Goal: Transaction & Acquisition: Purchase product/service

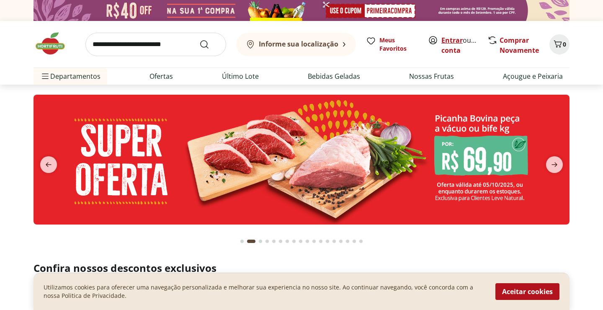
click at [453, 41] on link "Entrar" at bounding box center [451, 40] width 21 height 9
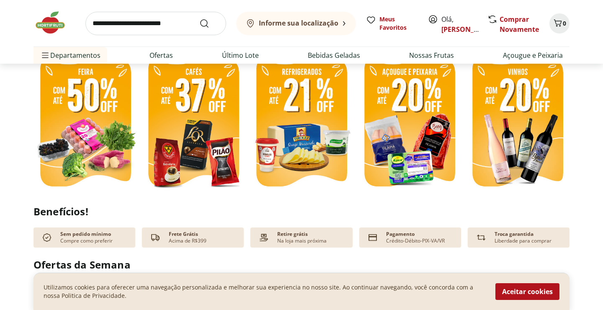
scroll to position [223, 0]
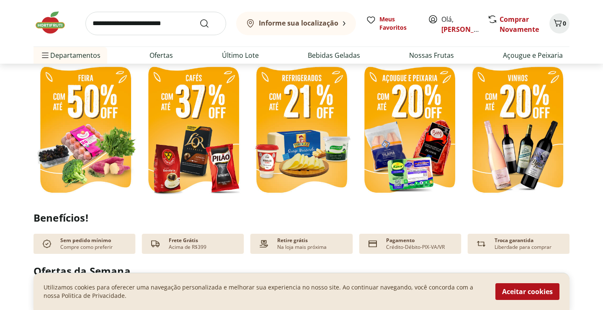
click at [78, 133] on img at bounding box center [85, 131] width 104 height 139
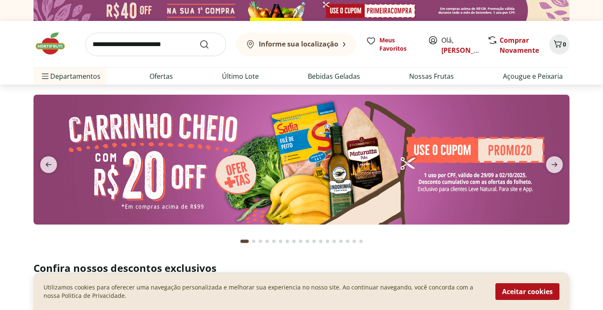
select select "**********"
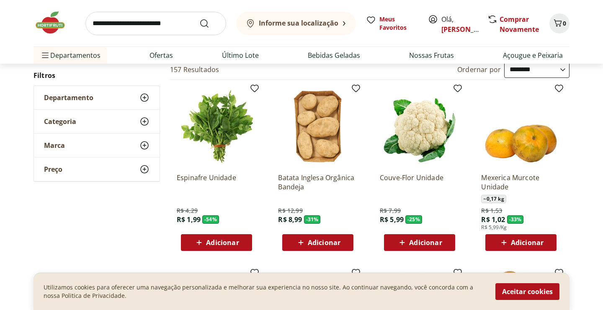
scroll to position [61, 0]
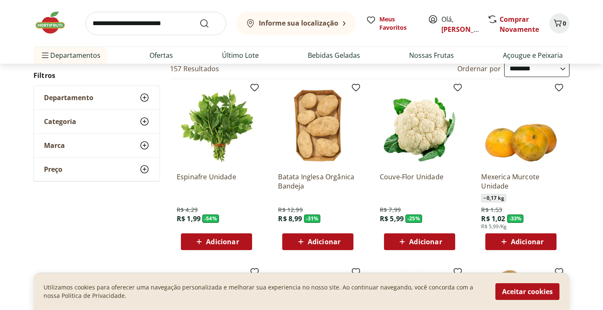
click at [208, 241] on span "Adicionar" at bounding box center [222, 241] width 33 height 7
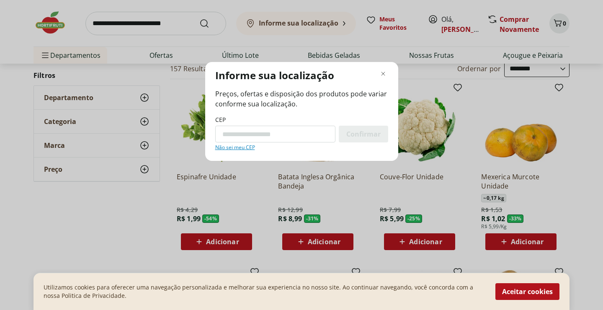
paste input "*********"
type input "*********"
click at [367, 137] on span "Confirmar" at bounding box center [363, 134] width 34 height 7
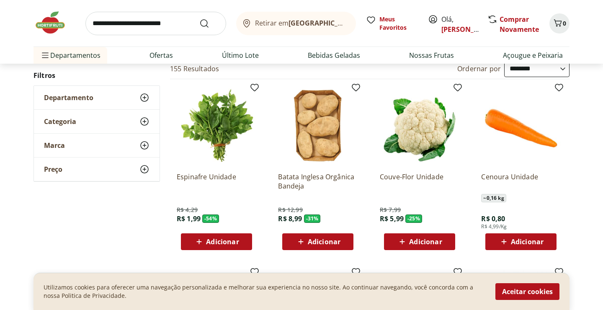
click at [245, 239] on div "Adicionar" at bounding box center [217, 241] width 58 height 15
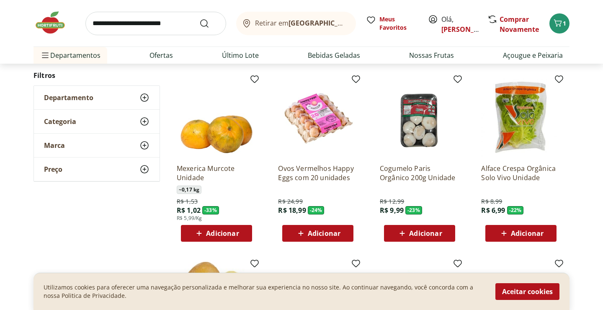
scroll to position [257, 0]
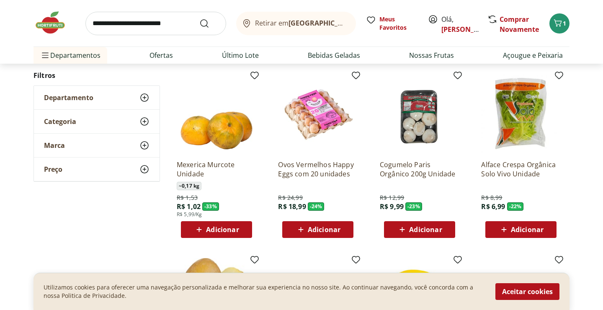
click at [411, 229] on span "Adicionar" at bounding box center [425, 229] width 33 height 7
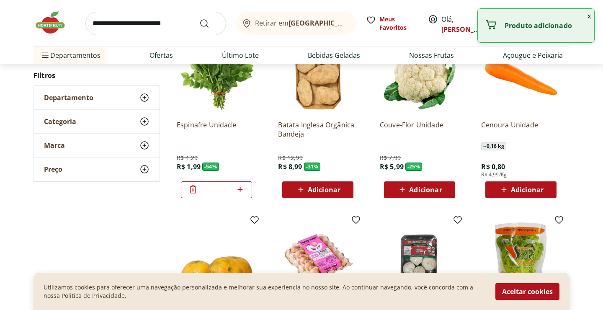
scroll to position [98, 0]
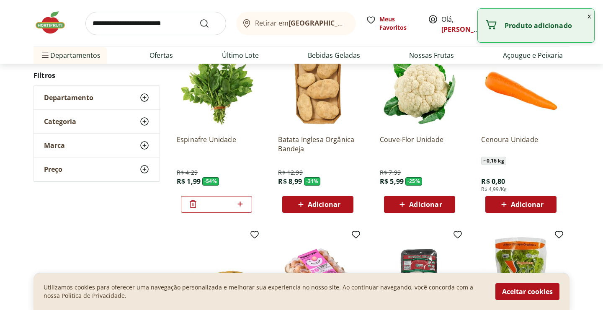
click at [413, 208] on span "Adicionar" at bounding box center [425, 204] width 33 height 7
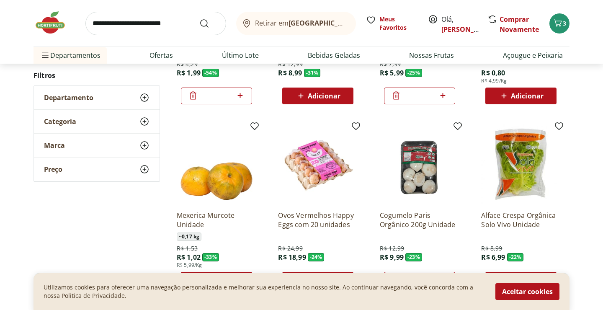
scroll to position [209, 0]
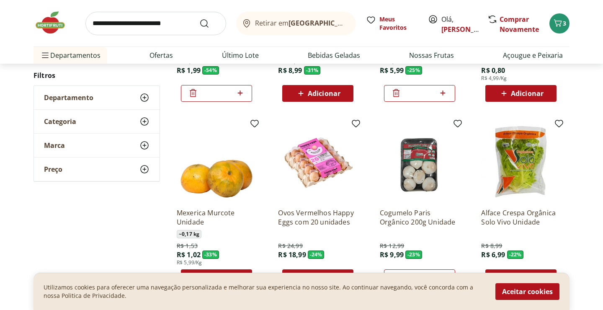
click at [519, 94] on span "Adicionar" at bounding box center [527, 93] width 33 height 7
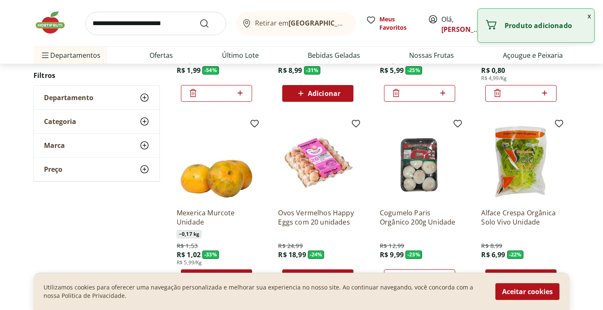
click at [547, 95] on icon at bounding box center [544, 93] width 10 height 10
type input "*"
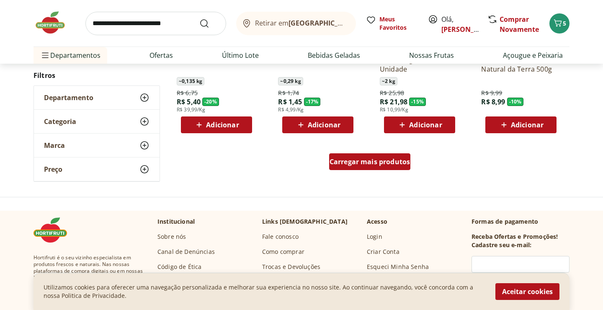
scroll to position [551, 0]
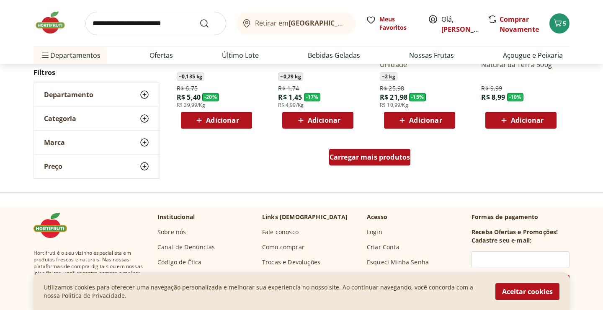
click at [392, 160] on span "Carregar mais produtos" at bounding box center [369, 157] width 81 height 7
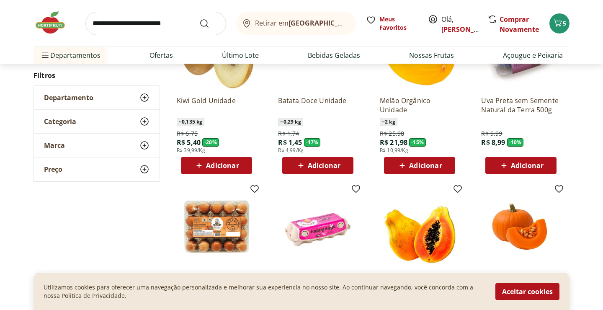
scroll to position [483, 0]
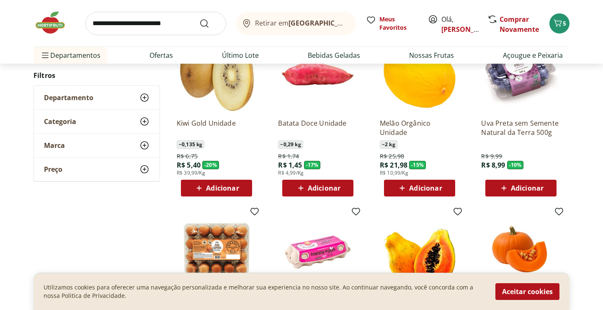
click at [508, 185] on icon at bounding box center [504, 188] width 10 height 10
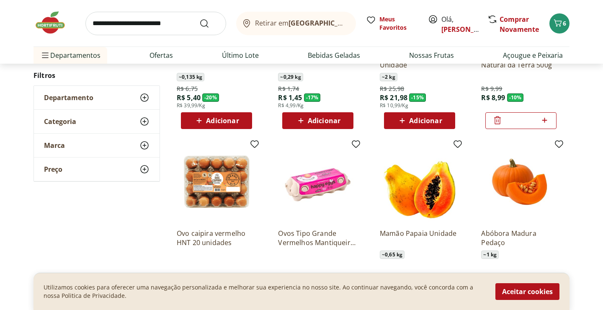
scroll to position [524, 0]
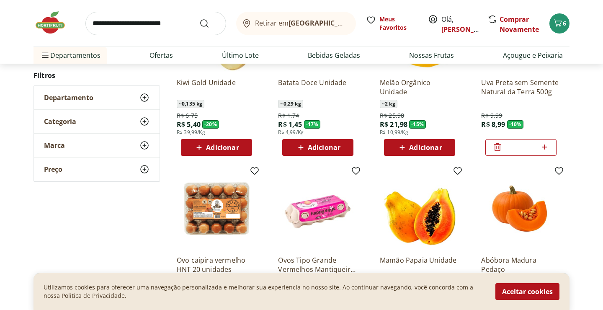
click at [330, 150] on span "Adicionar" at bounding box center [324, 147] width 33 height 7
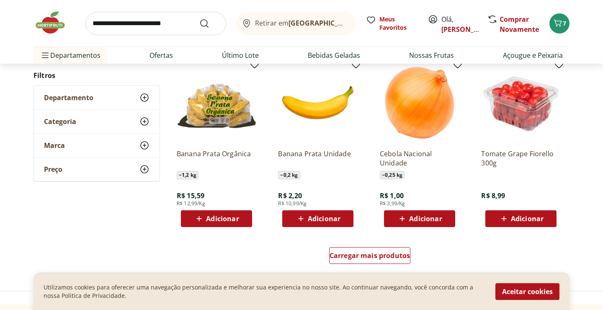
scroll to position [1000, 0]
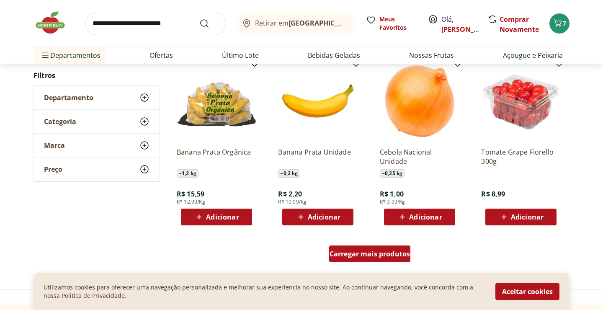
click at [381, 255] on span "Carregar mais produtos" at bounding box center [369, 253] width 81 height 7
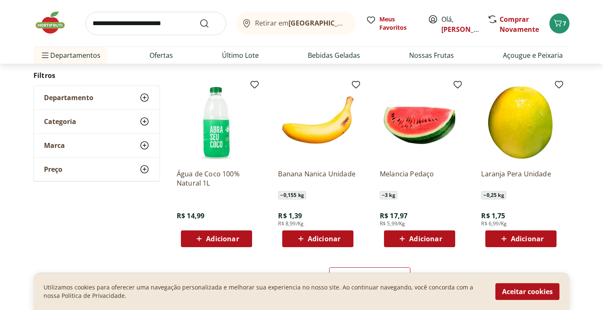
scroll to position [1530, 0]
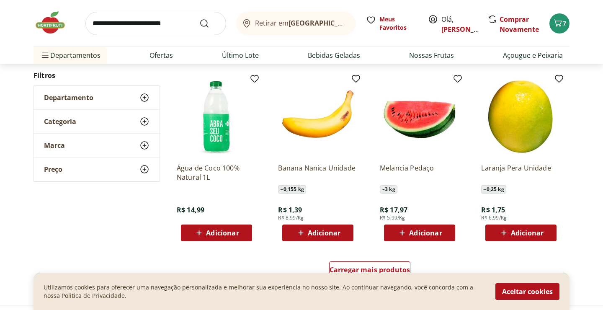
click at [237, 236] on span "Adicionar" at bounding box center [222, 232] width 33 height 7
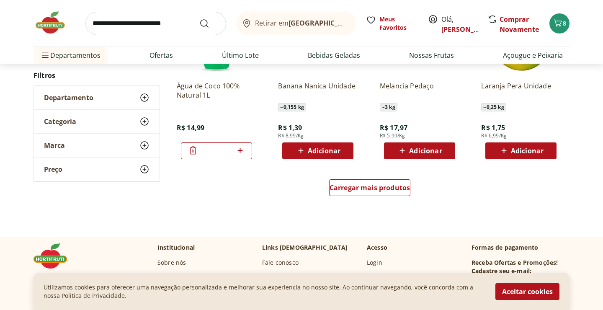
scroll to position [1614, 0]
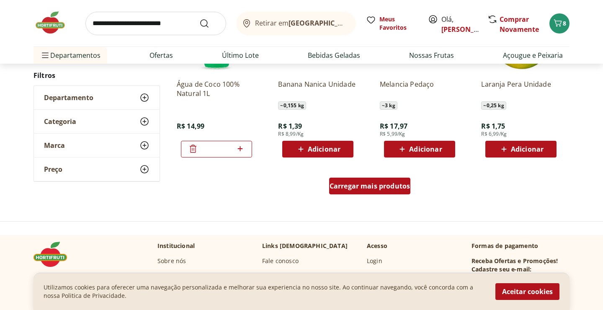
click at [361, 189] on span "Carregar mais produtos" at bounding box center [369, 186] width 81 height 7
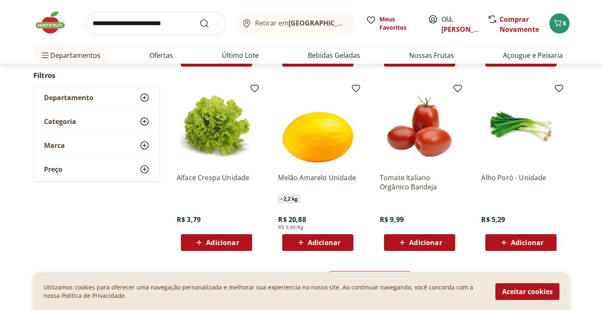
scroll to position [2100, 0]
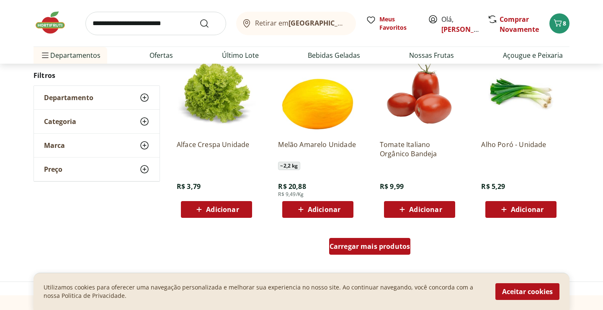
click at [373, 248] on span "Carregar mais produtos" at bounding box center [369, 246] width 81 height 7
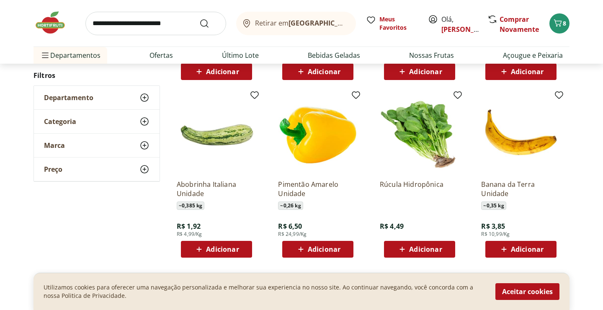
scroll to position [2238, 0]
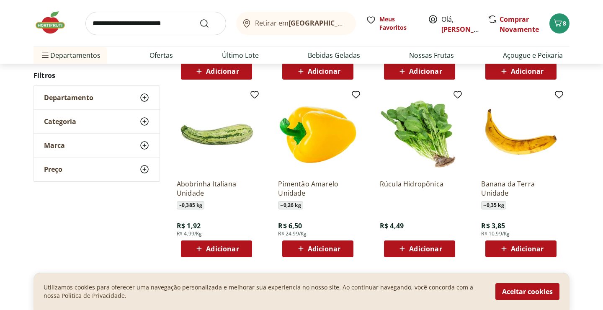
click at [415, 245] on span "Adicionar" at bounding box center [425, 248] width 33 height 7
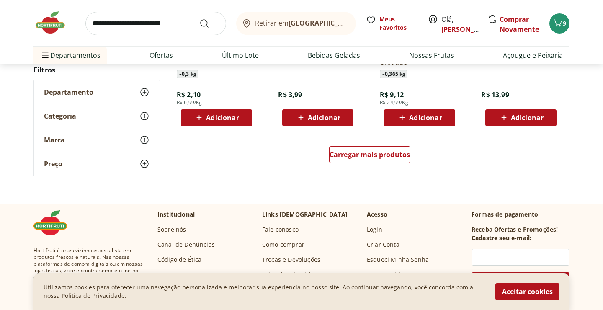
scroll to position [2743, 0]
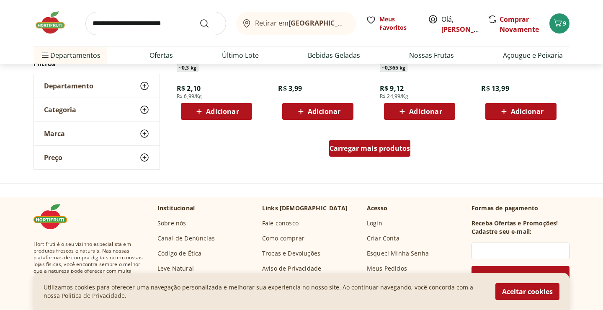
click at [375, 154] on div "Carregar mais produtos" at bounding box center [370, 148] width 82 height 17
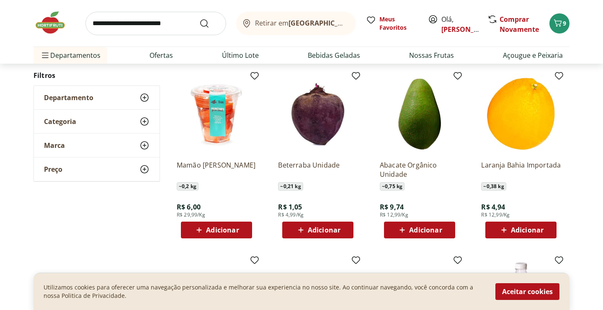
scroll to position [2995, 0]
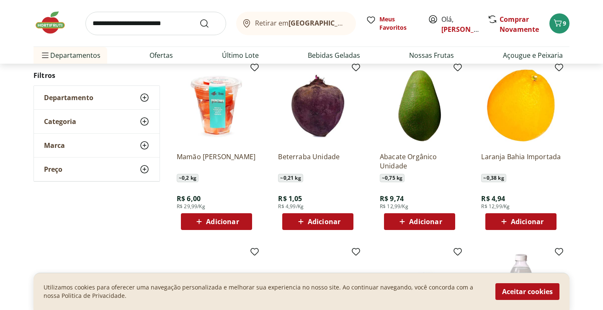
click at [340, 227] on div "Adicionar" at bounding box center [318, 221] width 58 height 15
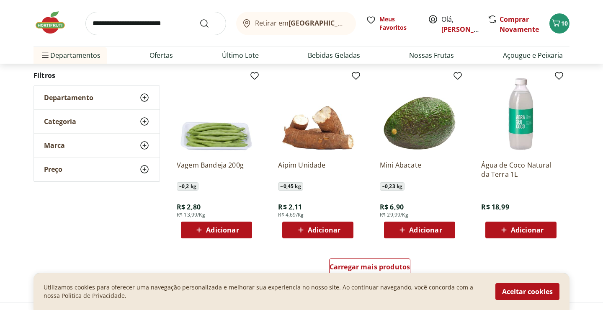
scroll to position [3172, 0]
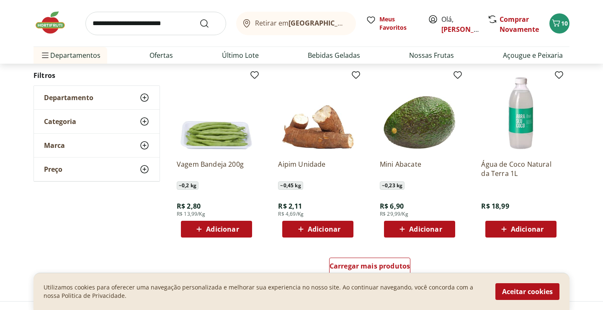
click at [434, 226] on span "Adicionar" at bounding box center [425, 229] width 33 height 7
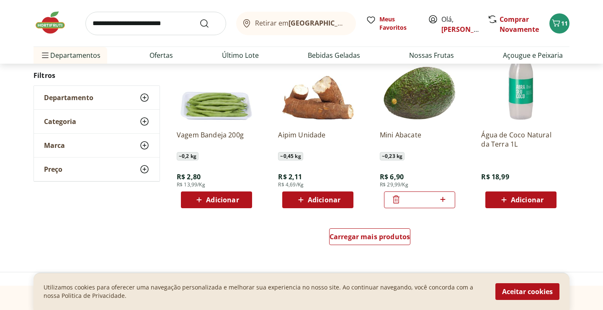
scroll to position [3202, 0]
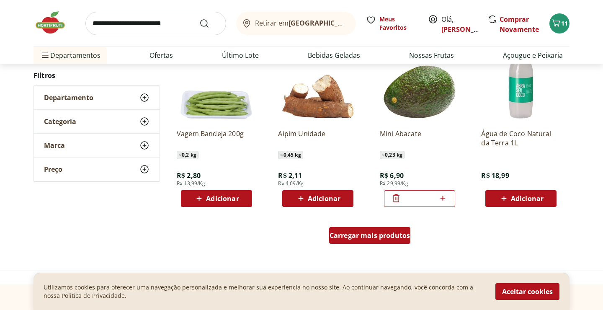
click at [373, 229] on div "Carregar mais produtos" at bounding box center [370, 235] width 82 height 17
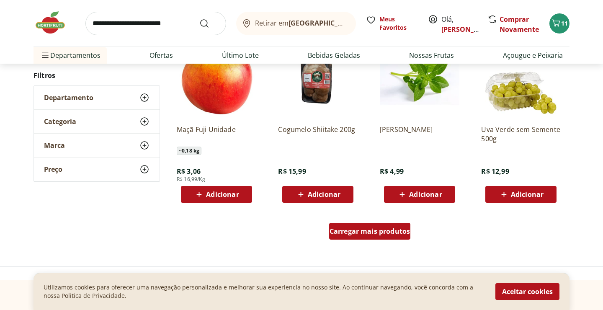
scroll to position [3756, 0]
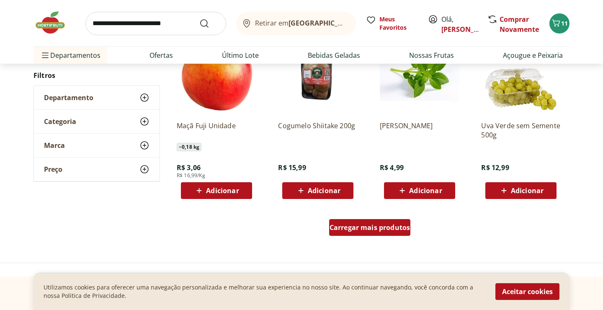
click at [373, 229] on span "Carregar mais produtos" at bounding box center [369, 227] width 81 height 7
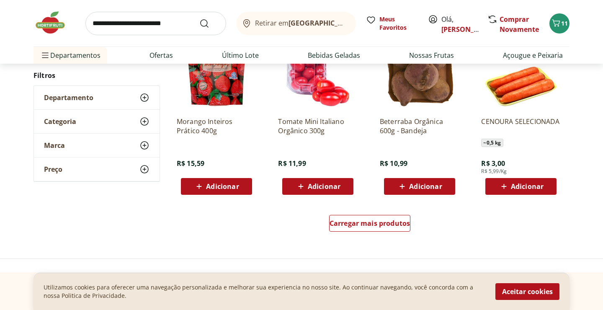
scroll to position [4305, 0]
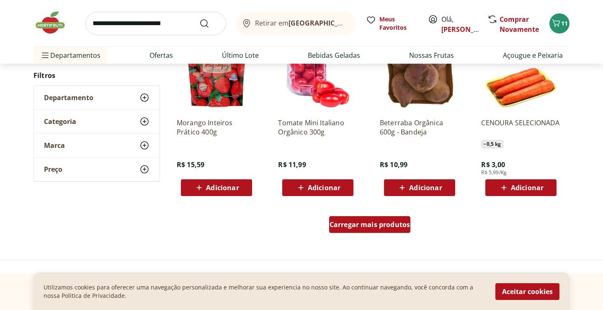
click at [373, 227] on span "Carregar mais produtos" at bounding box center [369, 224] width 81 height 7
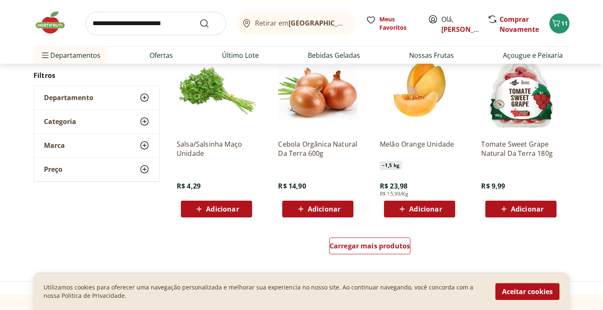
scroll to position [4830, 0]
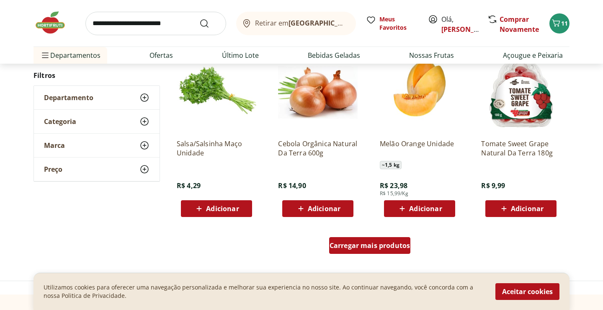
click at [372, 242] on span "Carregar mais produtos" at bounding box center [369, 245] width 81 height 7
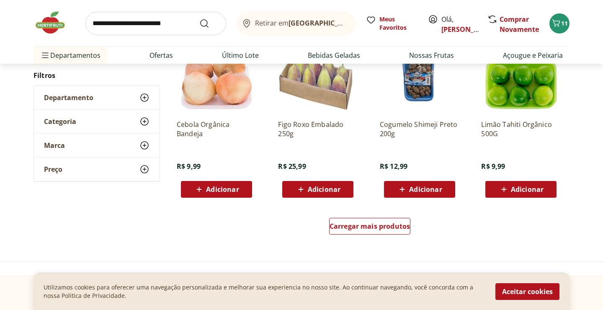
scroll to position [5399, 0]
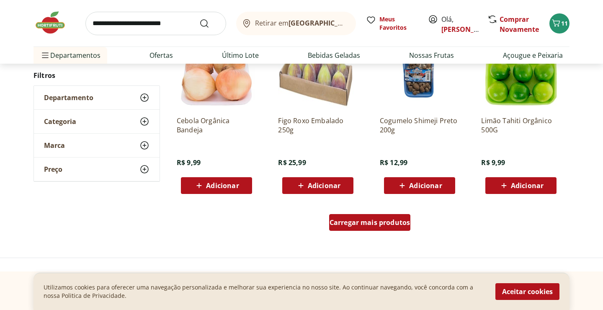
click at [376, 226] on span "Carregar mais produtos" at bounding box center [369, 222] width 81 height 7
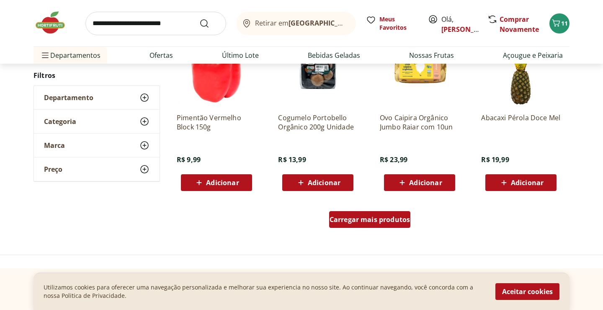
scroll to position [5922, 0]
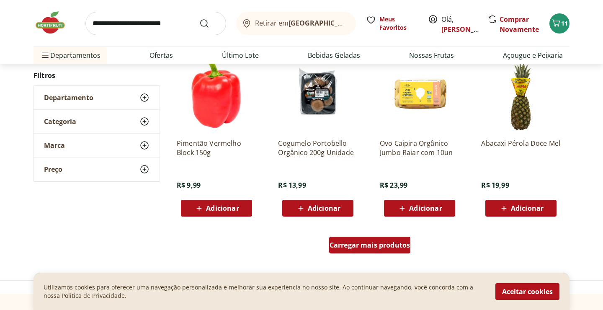
click at [376, 247] on span "Carregar mais produtos" at bounding box center [369, 245] width 81 height 7
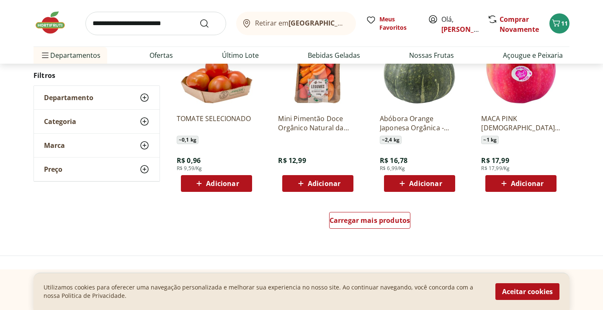
scroll to position [6485, 0]
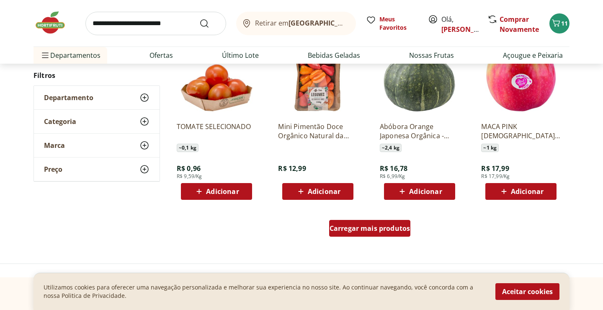
click at [375, 229] on span "Carregar mais produtos" at bounding box center [369, 228] width 81 height 7
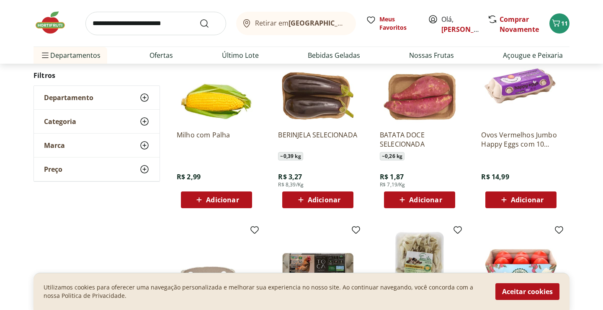
scroll to position [6659, 0]
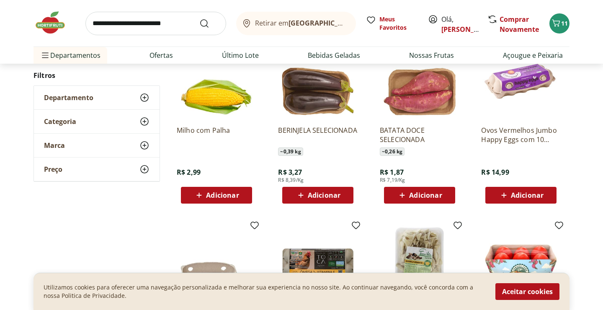
click at [336, 198] on span "Adicionar" at bounding box center [324, 195] width 33 height 7
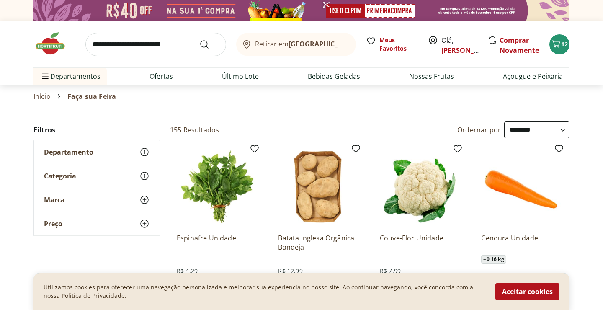
scroll to position [0, 0]
click at [249, 77] on link "Último Lote" at bounding box center [240, 76] width 37 height 10
select select "**********"
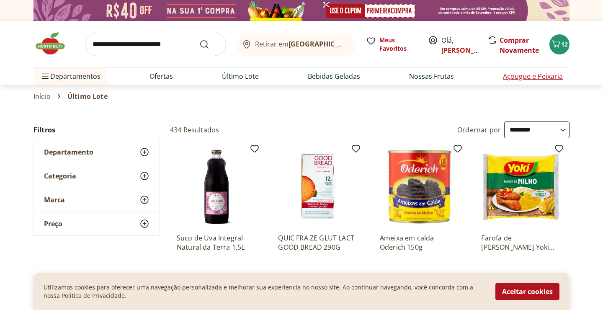
click at [506, 73] on link "Açougue e Peixaria" at bounding box center [533, 76] width 60 height 10
select select "**********"
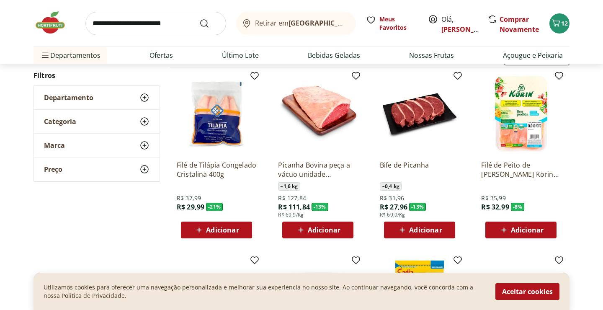
scroll to position [77, 0]
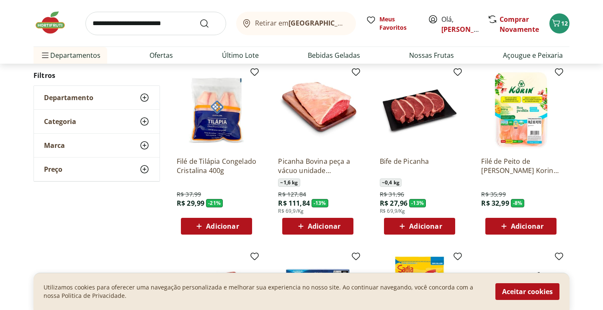
click at [413, 225] on span "Adicionar" at bounding box center [425, 226] width 33 height 7
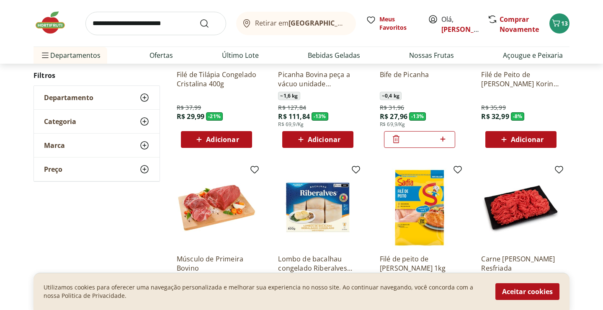
scroll to position [160, 0]
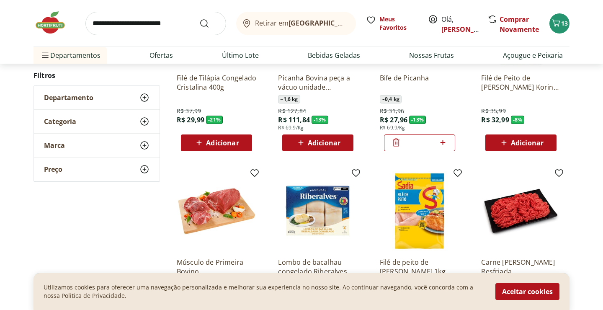
click at [394, 142] on icon at bounding box center [396, 143] width 7 height 8
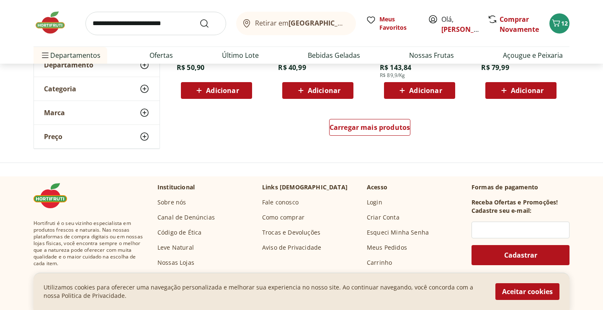
scroll to position [582, 0]
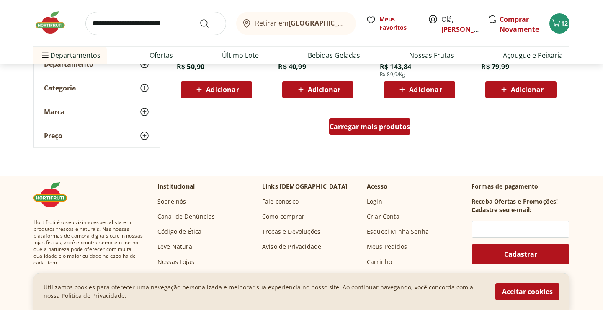
click at [373, 129] on span "Carregar mais produtos" at bounding box center [369, 126] width 81 height 7
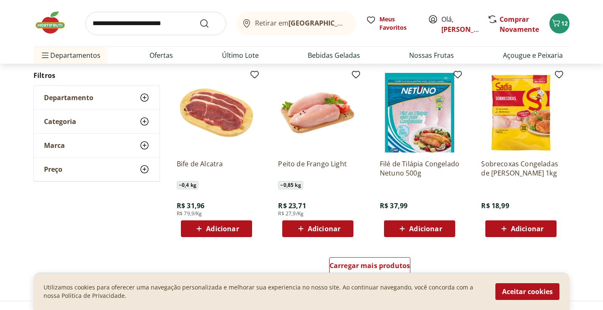
scroll to position [990, 0]
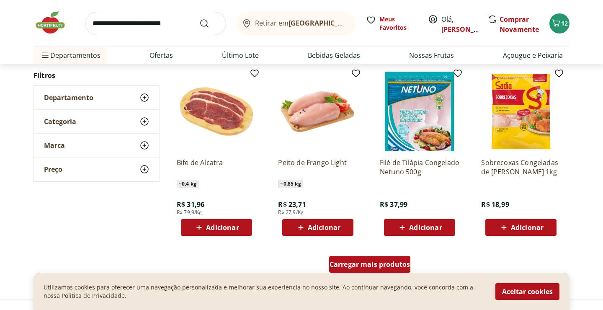
click at [385, 263] on span "Carregar mais produtos" at bounding box center [369, 264] width 81 height 7
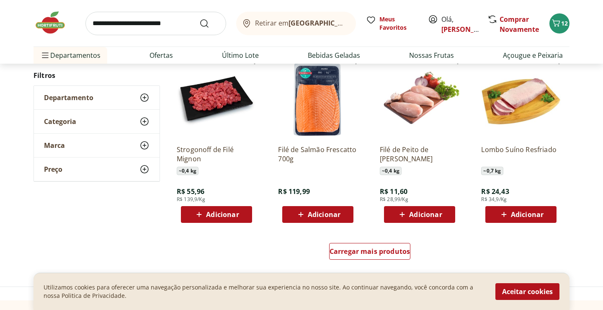
scroll to position [1555, 0]
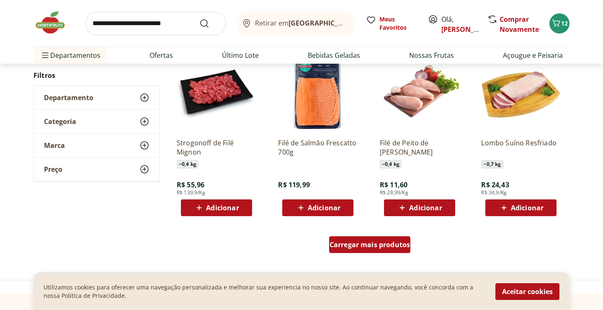
click at [368, 248] on span "Carregar mais produtos" at bounding box center [369, 244] width 81 height 7
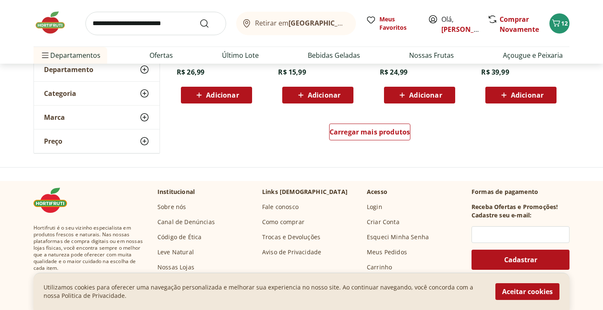
scroll to position [2219, 0]
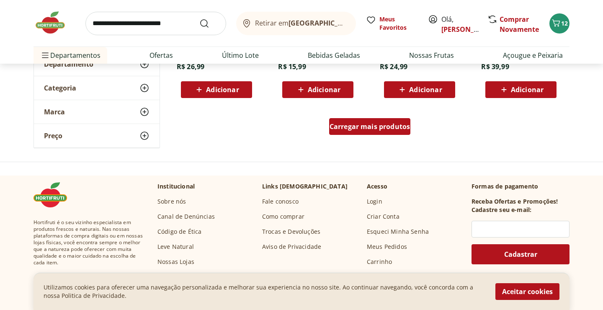
click at [372, 128] on span "Carregar mais produtos" at bounding box center [369, 126] width 81 height 7
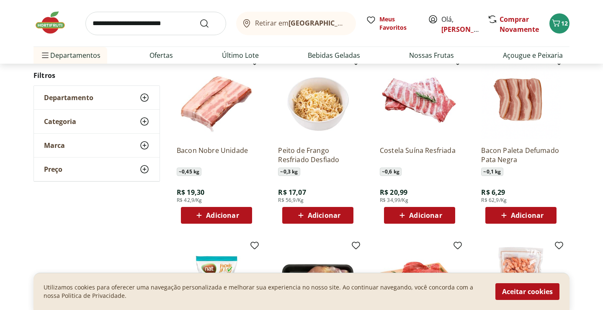
scroll to position [2275, 0]
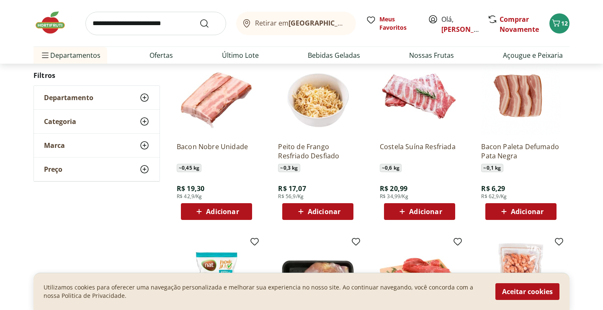
click at [519, 205] on div "Adicionar" at bounding box center [521, 211] width 58 height 15
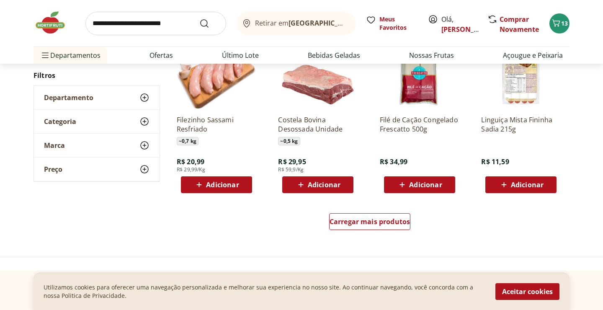
scroll to position [2671, 0]
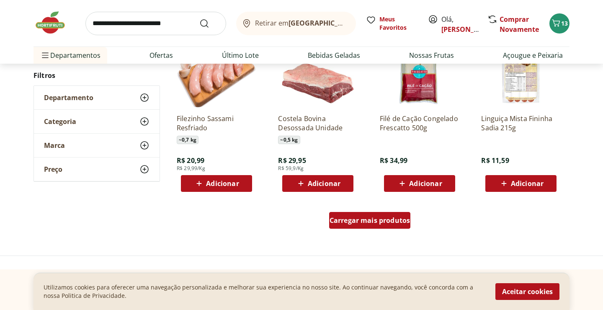
click at [377, 217] on span "Carregar mais produtos" at bounding box center [369, 220] width 81 height 7
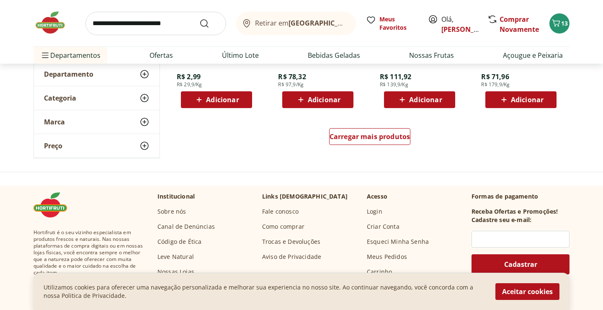
scroll to position [3303, 0]
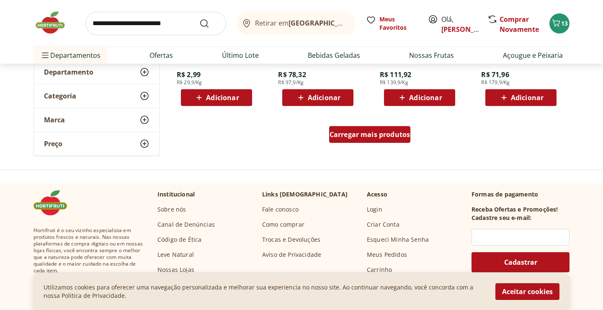
click at [378, 141] on div "Carregar mais produtos" at bounding box center [370, 134] width 82 height 17
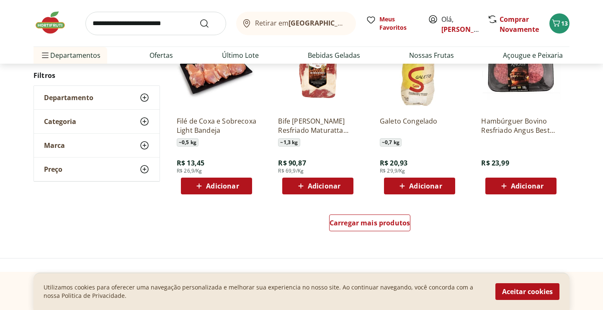
scroll to position [3763, 0]
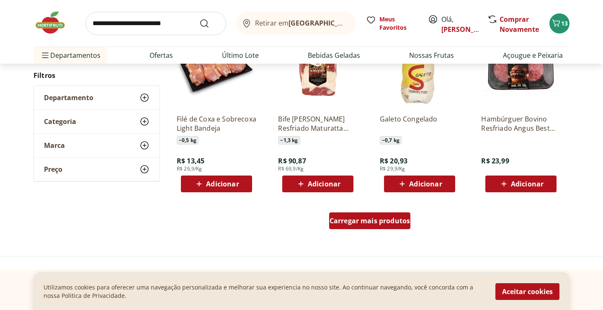
click at [378, 222] on span "Carregar mais produtos" at bounding box center [369, 220] width 81 height 7
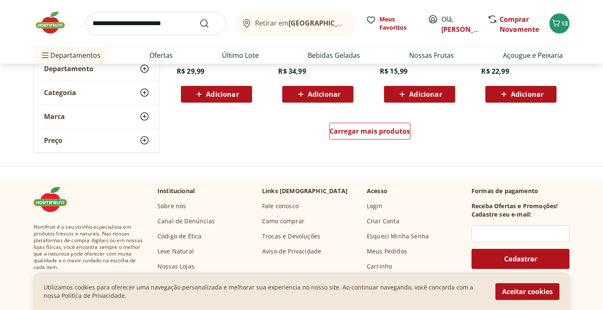
scroll to position [4400, 0]
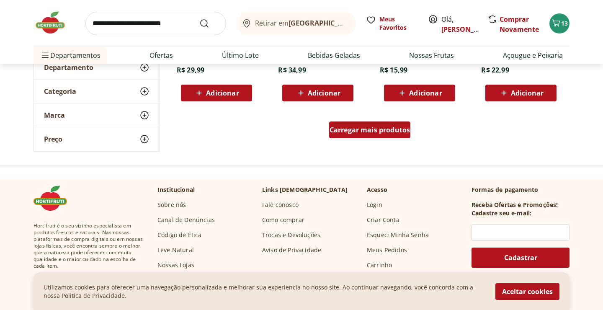
click at [378, 136] on div "Carregar mais produtos" at bounding box center [370, 129] width 82 height 17
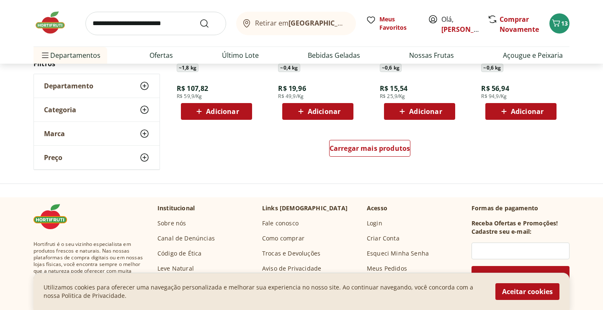
scroll to position [4931, 0]
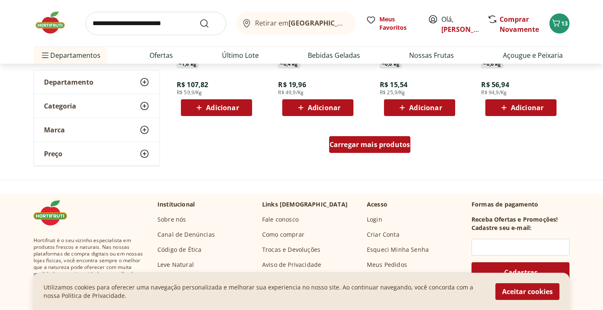
click at [376, 141] on span "Carregar mais produtos" at bounding box center [369, 144] width 81 height 7
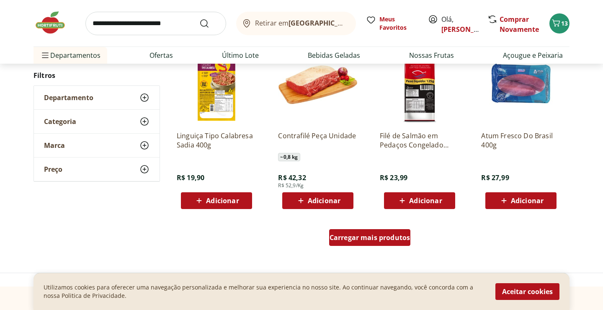
scroll to position [5384, 0]
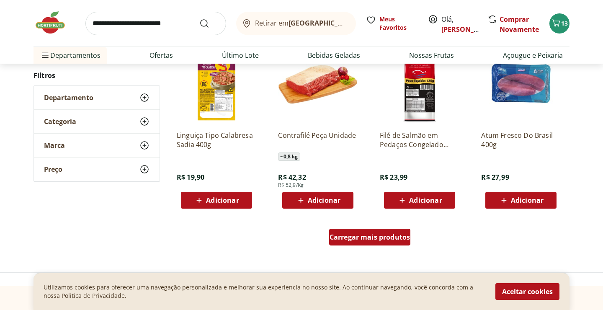
click at [361, 236] on span "Carregar mais produtos" at bounding box center [369, 237] width 81 height 7
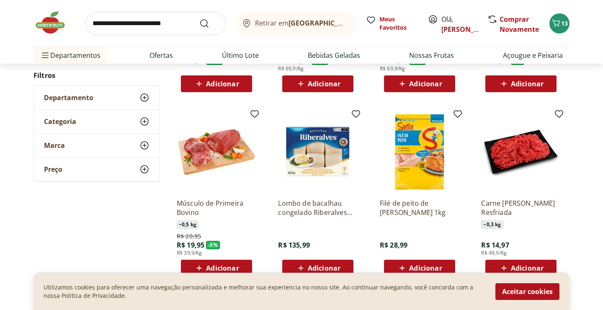
scroll to position [0, 0]
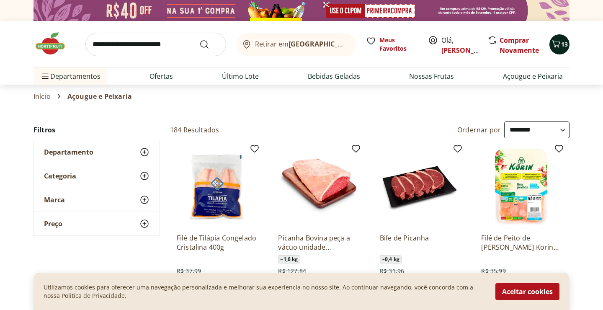
click at [558, 47] on icon "Carrinho" at bounding box center [556, 44] width 10 height 10
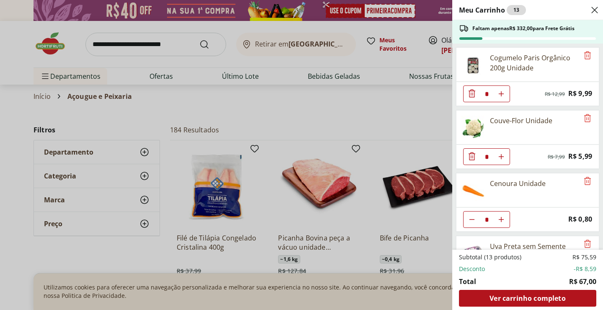
scroll to position [63, 0]
click at [583, 123] on span "Remove" at bounding box center [587, 118] width 10 height 11
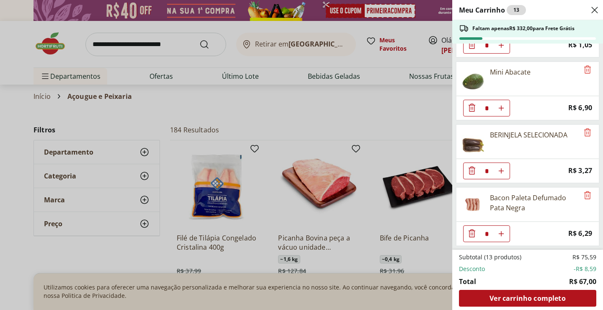
scroll to position [551, 0]
click at [414, 234] on div "Meu Carrinho 13 Faltam apenas R$ 332,00 para Frete Grátis Espinafre Unidade * O…" at bounding box center [301, 155] width 603 height 310
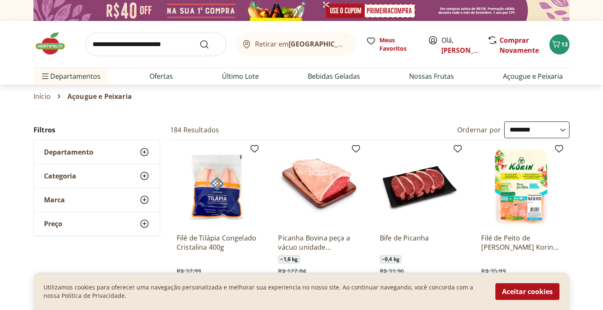
scroll to position [50, 0]
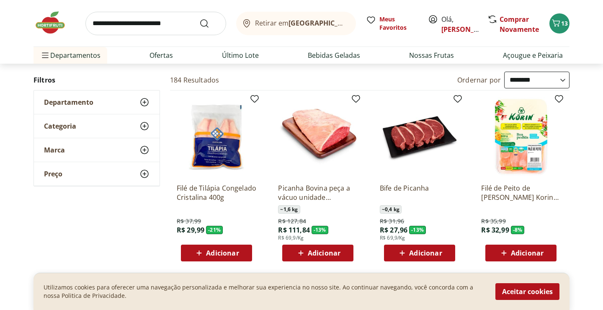
click at [421, 252] on span "Adicionar" at bounding box center [425, 253] width 33 height 7
click at [567, 24] on span "14" at bounding box center [564, 23] width 7 height 8
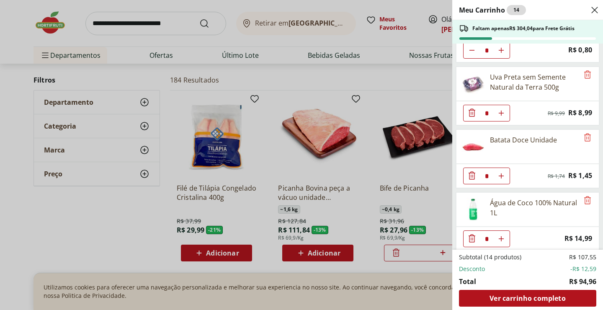
scroll to position [415, 0]
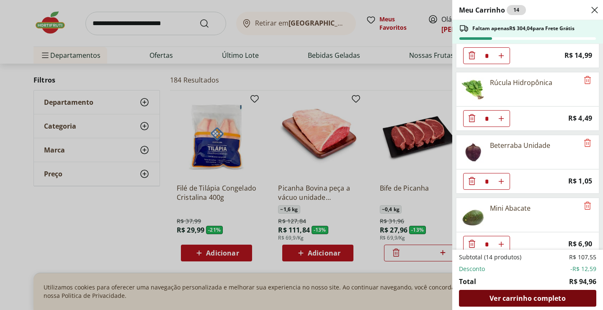
click at [525, 295] on span "Ver carrinho completo" at bounding box center [527, 298] width 76 height 7
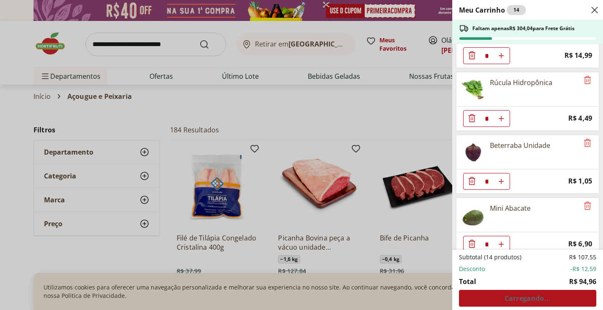
click at [247, 123] on div "Meu Carrinho 14 Faltam apenas R$ 304,04 para Frete Grátis Espinafre Unidade * O…" at bounding box center [301, 155] width 603 height 310
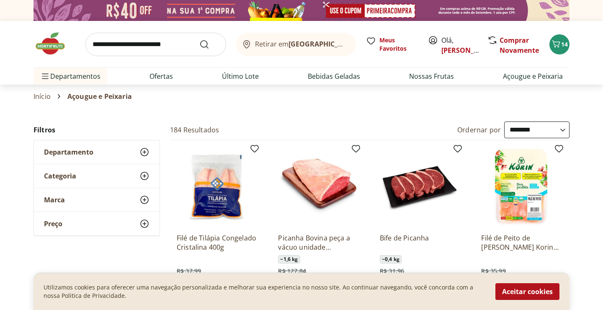
click at [48, 42] on img at bounding box center [54, 43] width 42 height 25
